Goal: Entertainment & Leisure: Consume media (video, audio)

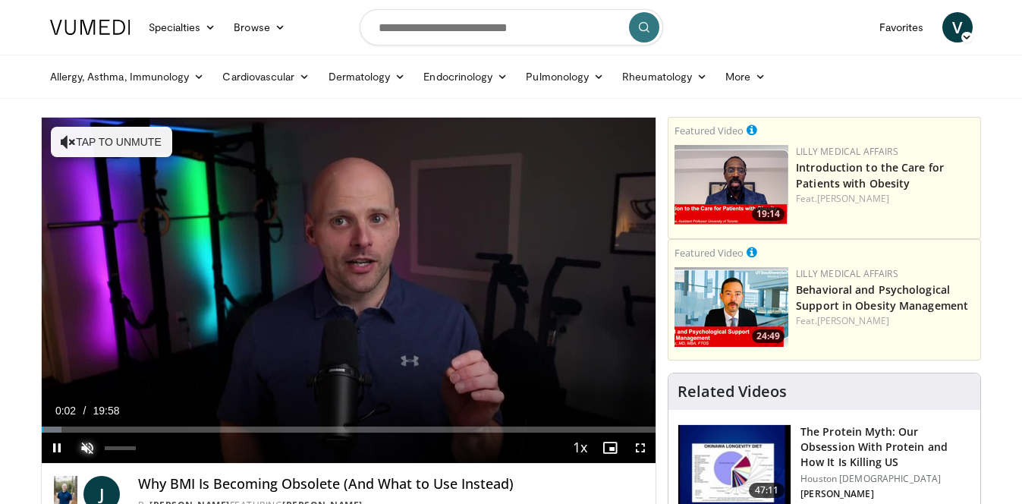
click at [87, 447] on span "Video Player" at bounding box center [87, 447] width 30 height 30
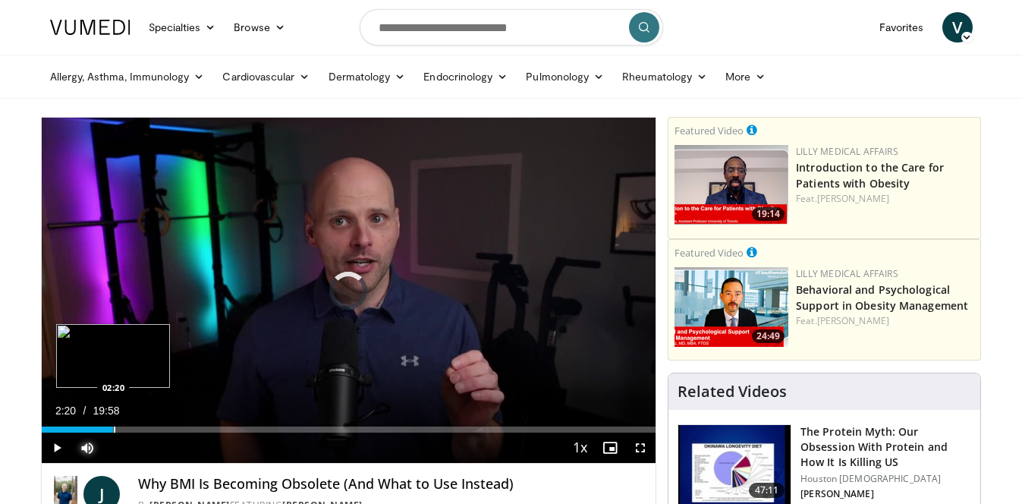
click at [114, 427] on div "Progress Bar" at bounding box center [115, 429] width 2 height 6
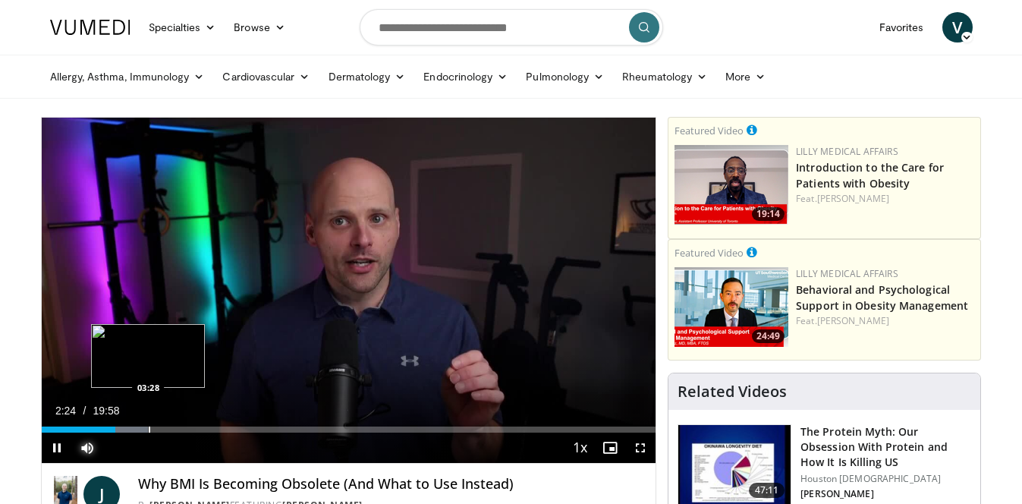
click at [149, 431] on div "Progress Bar" at bounding box center [150, 429] width 2 height 6
click at [193, 432] on div "Progress Bar" at bounding box center [194, 429] width 2 height 6
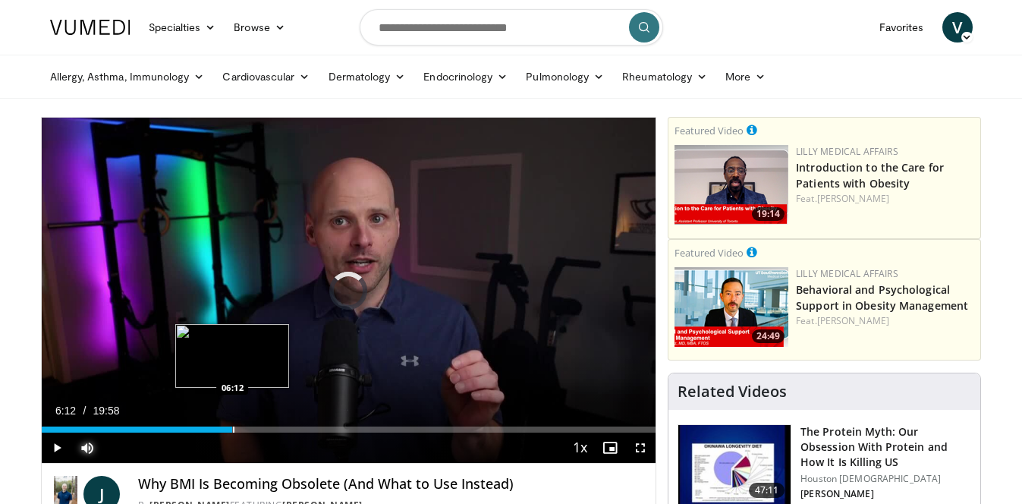
click at [233, 428] on div "Progress Bar" at bounding box center [234, 429] width 2 height 6
click at [294, 430] on div "Progress Bar" at bounding box center [295, 429] width 2 height 6
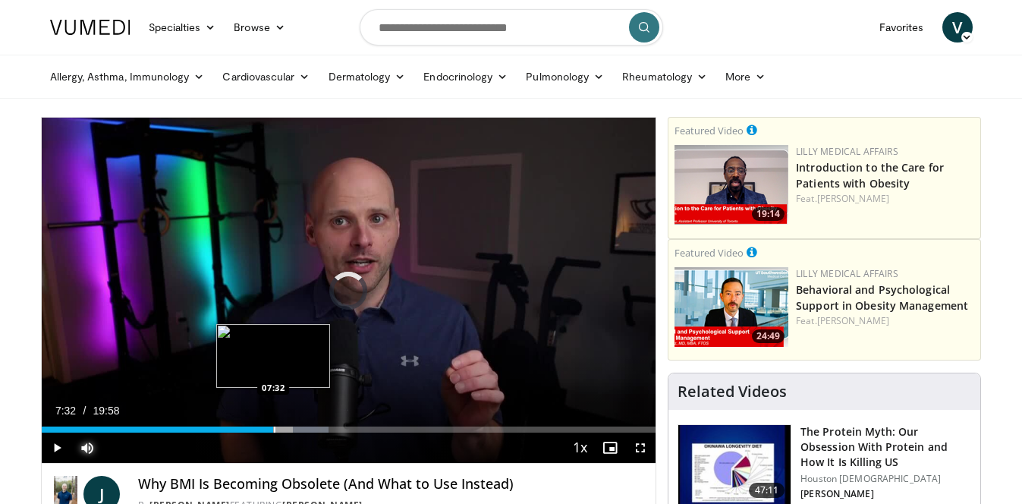
click at [274, 426] on div "Progress Bar" at bounding box center [275, 429] width 2 height 6
click at [253, 430] on div "Progress Bar" at bounding box center [254, 429] width 2 height 6
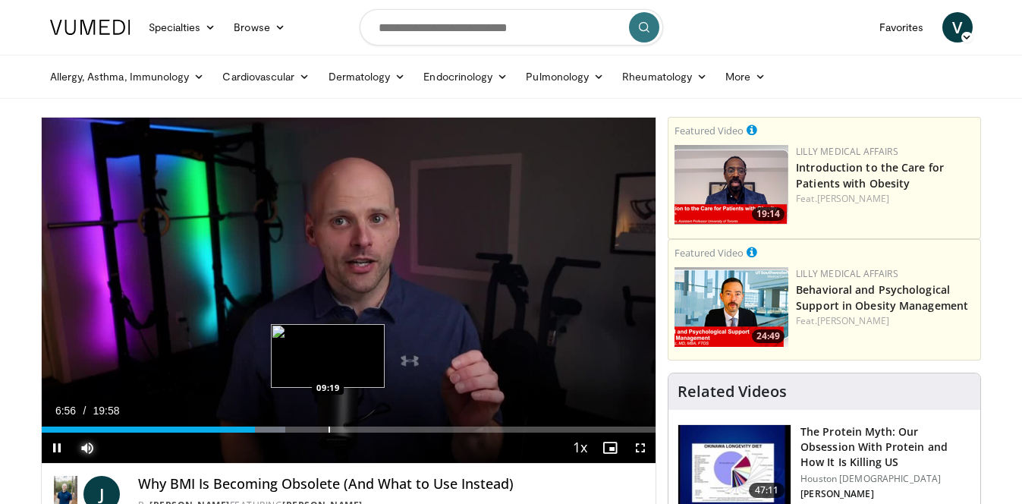
click at [328, 428] on div "Progress Bar" at bounding box center [329, 429] width 2 height 6
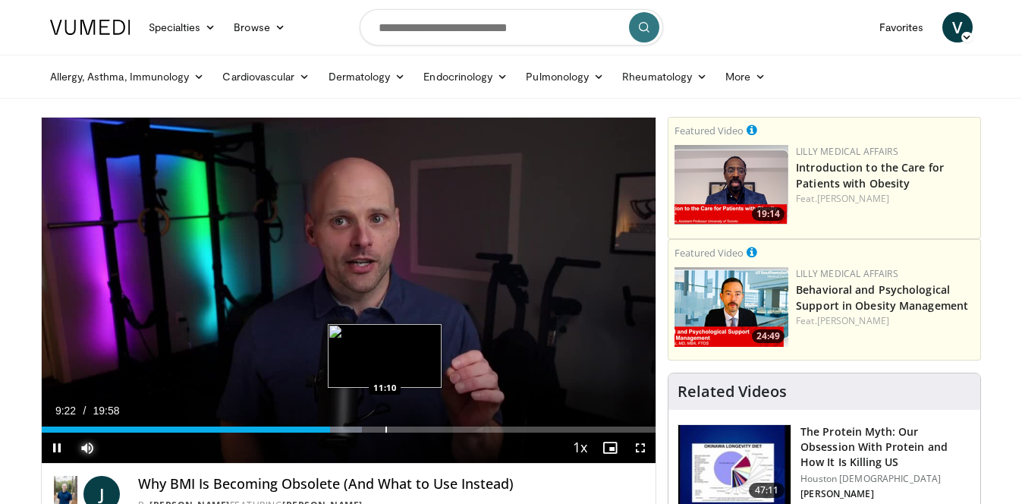
click at [385, 427] on div "Progress Bar" at bounding box center [386, 429] width 2 height 6
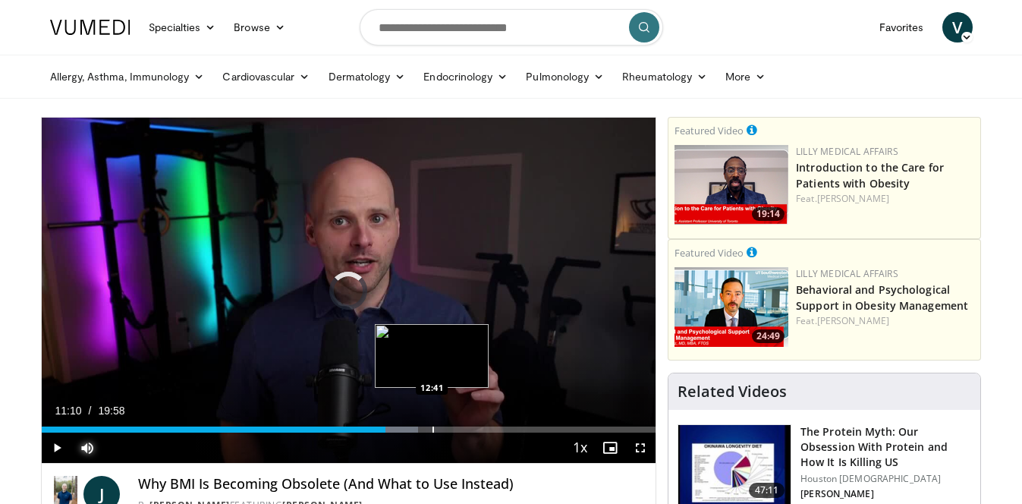
click at [432, 432] on div "Progress Bar" at bounding box center [433, 429] width 2 height 6
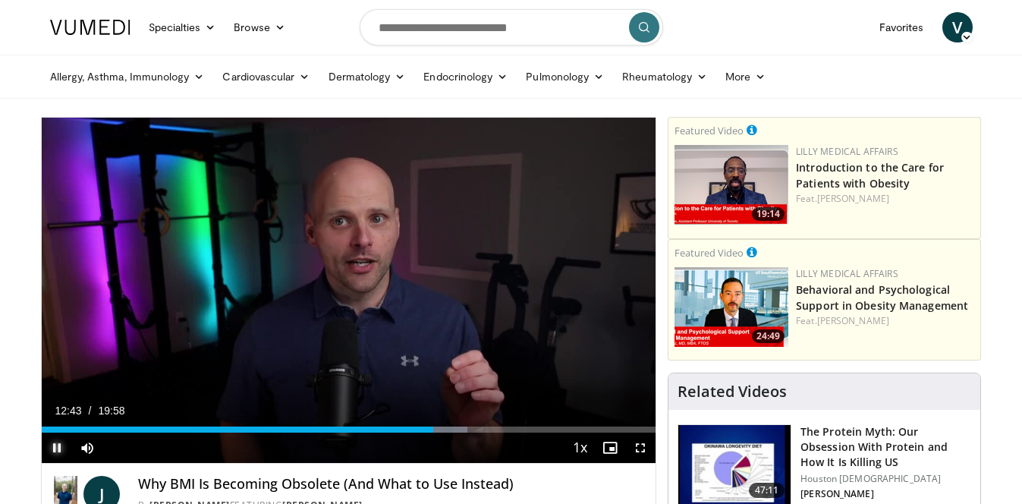
click at [48, 454] on span "Video Player" at bounding box center [57, 447] width 30 height 30
